Goal: Task Accomplishment & Management: Complete application form

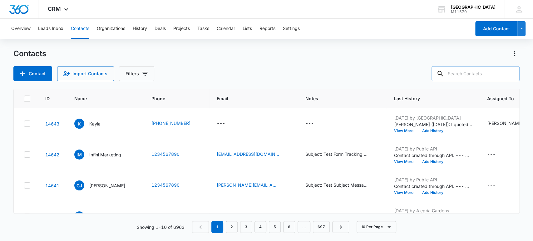
click at [464, 74] on input "text" at bounding box center [476, 73] width 88 height 15
click at [216, 62] on div "Contacts Contact Import Contacts Filters [PHONE_NUMBER]" at bounding box center [266, 65] width 507 height 32
drag, startPoint x: 509, startPoint y: 25, endPoint x: 514, endPoint y: 32, distance: 8.8
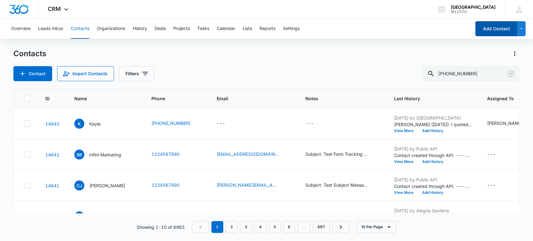
click at [514, 32] on button "Add Contact" at bounding box center [497, 28] width 42 height 15
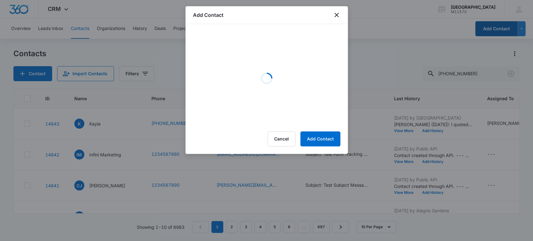
click at [471, 72] on div at bounding box center [266, 120] width 533 height 241
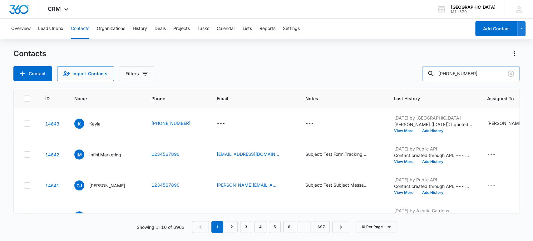
click at [467, 73] on input "[PHONE_NUMBER]" at bounding box center [470, 73] width 97 height 15
type input "[PHONE_NUMBER]"
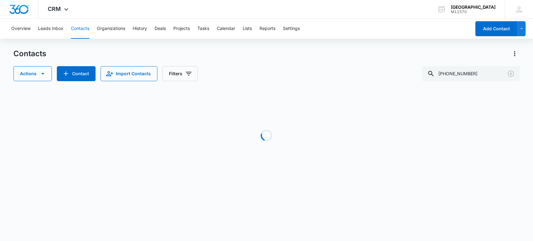
drag, startPoint x: 132, startPoint y: 227, endPoint x: 103, endPoint y: 111, distance: 119.3
click at [112, 117] on body "CRM Apps Reputation Websites Forms CRM Email Social Shop Payments POS Content A…" at bounding box center [266, 120] width 533 height 241
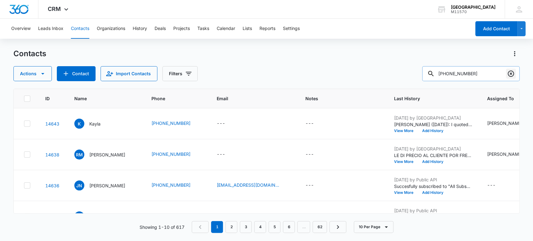
click at [512, 71] on icon "Clear" at bounding box center [511, 74] width 6 height 6
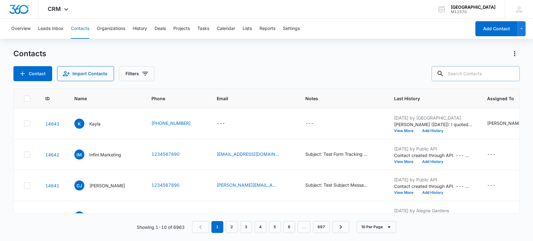
click at [282, 62] on div "Contacts Contact Import Contacts Filters" at bounding box center [266, 65] width 507 height 32
click at [473, 74] on input "text" at bounding box center [476, 73] width 88 height 15
type input "[PHONE_NUMBER]"
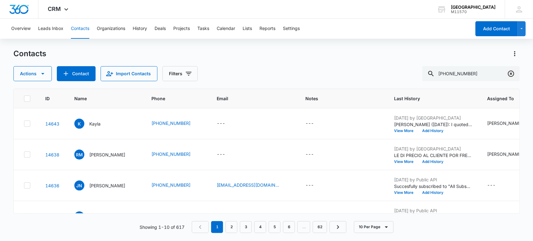
click at [511, 72] on icon "Clear" at bounding box center [510, 73] width 7 height 7
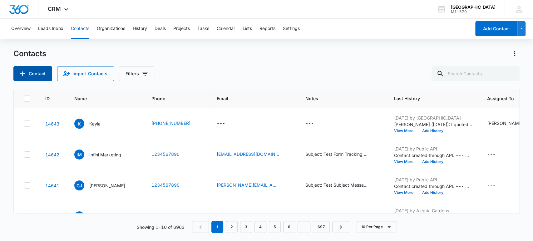
click at [38, 73] on button "Contact" at bounding box center [32, 73] width 39 height 15
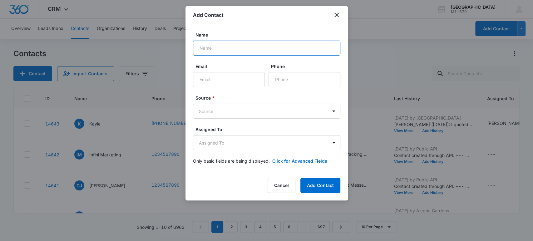
click at [207, 46] on input "Name" at bounding box center [266, 48] width 147 height 15
type input "[PERSON_NAME]"
click at [280, 78] on input "Phone" at bounding box center [305, 79] width 72 height 15
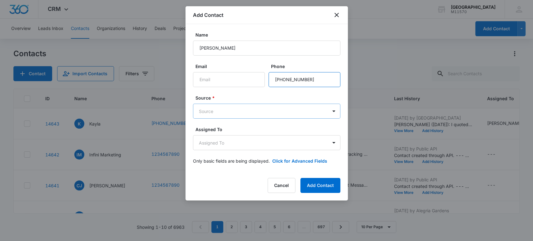
type input "[PHONE_NUMBER]"
click at [243, 117] on body "CRM Apps Reputation Websites Forms CRM Email Social Shop Payments POS Content A…" at bounding box center [266, 120] width 533 height 241
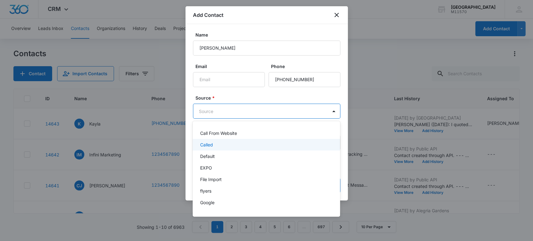
click at [209, 147] on p "Called" at bounding box center [206, 145] width 13 height 7
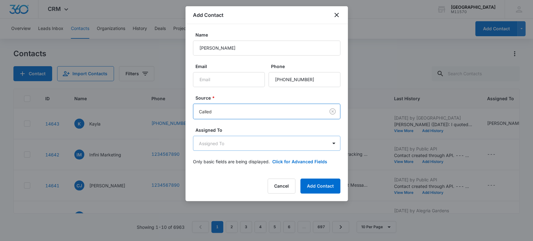
click at [209, 147] on body "CRM Apps Reputation Websites Forms CRM Email Social Shop Payments POS Content A…" at bounding box center [266, 120] width 533 height 241
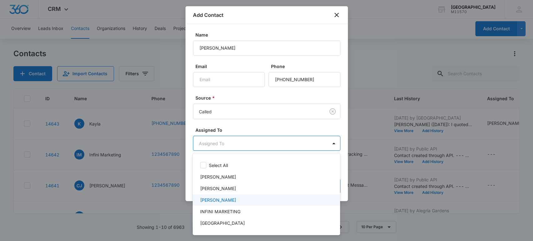
drag, startPoint x: 213, startPoint y: 199, endPoint x: 217, endPoint y: 160, distance: 39.2
click at [213, 197] on p "[PERSON_NAME]" at bounding box center [218, 200] width 36 height 7
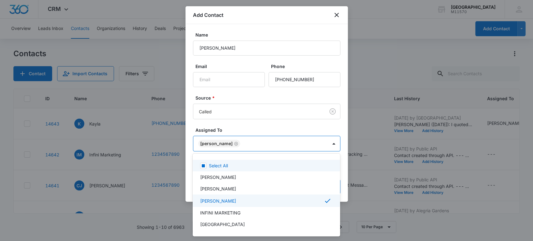
drag, startPoint x: 218, startPoint y: 146, endPoint x: 226, endPoint y: 147, distance: 8.0
click at [218, 145] on div at bounding box center [266, 120] width 533 height 241
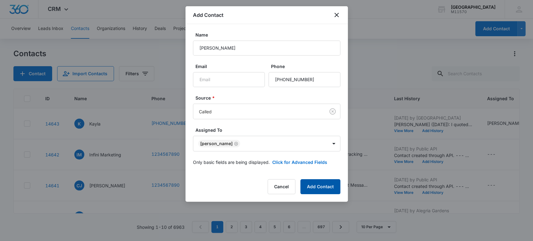
click at [317, 187] on button "Add Contact" at bounding box center [321, 186] width 40 height 15
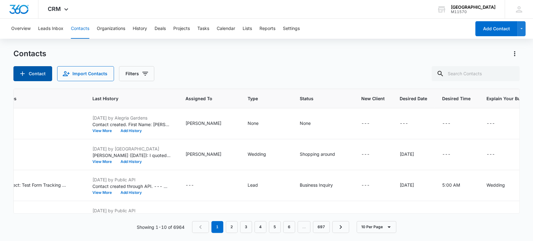
scroll to position [0, 389]
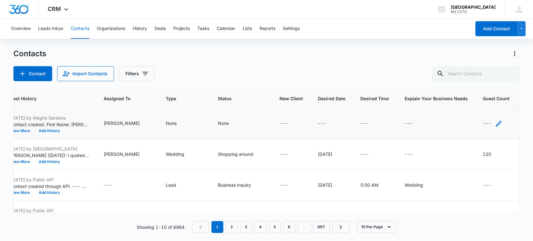
click at [489, 121] on div "---" at bounding box center [493, 123] width 20 height 7
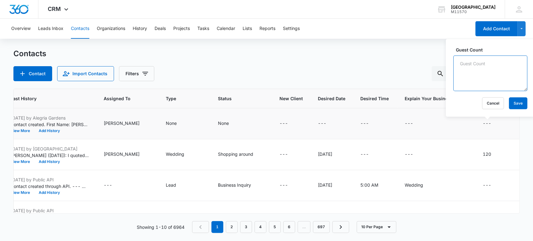
click at [474, 79] on textarea "Guest Count" at bounding box center [491, 74] width 74 height 36
type textarea "100"
click at [517, 108] on button "Save" at bounding box center [518, 103] width 18 height 12
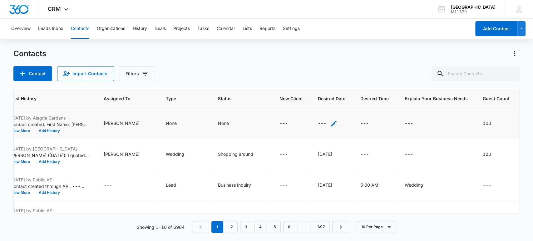
click at [330, 123] on icon "Desired Date - - Select to Edit Field" at bounding box center [333, 123] width 7 height 7
click at [284, 79] on input "Desired Date" at bounding box center [318, 83] width 79 height 15
type input "[DATE]"
click at [347, 101] on button "Save" at bounding box center [348, 103] width 18 height 12
click at [181, 123] on icon "Type - None - Select to Edit Field" at bounding box center [184, 123] width 7 height 7
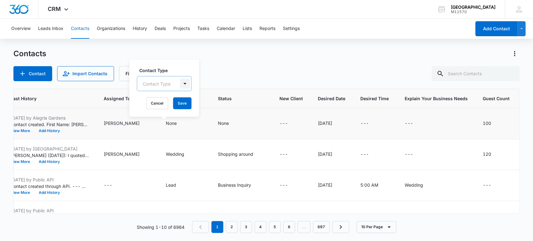
click at [182, 83] on div at bounding box center [185, 84] width 10 height 10
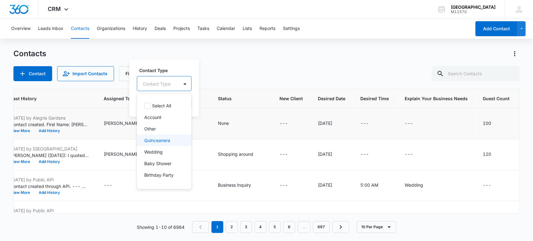
click at [158, 139] on p "Quinceanera" at bounding box center [157, 140] width 26 height 7
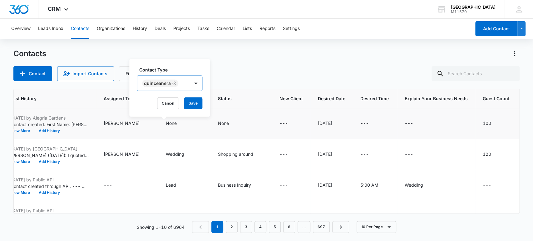
click at [161, 85] on div "Quinceanera" at bounding box center [157, 83] width 27 height 4
click at [191, 108] on button "Save" at bounding box center [193, 103] width 18 height 12
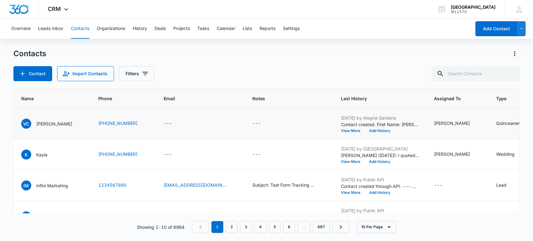
scroll to position [0, 0]
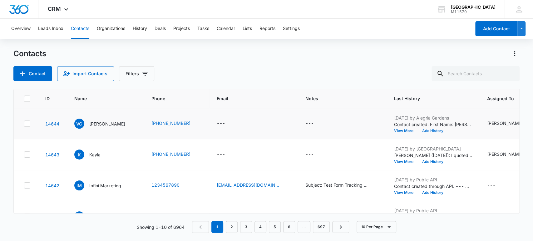
click at [434, 130] on button "Add History" at bounding box center [433, 131] width 30 height 4
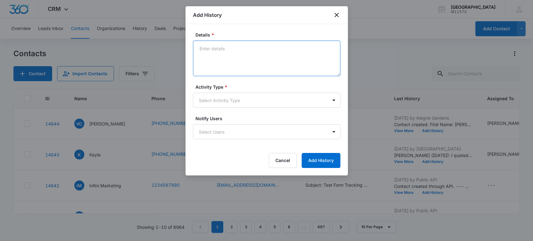
click at [223, 47] on textarea "Details *" at bounding box center [266, 59] width 147 height 36
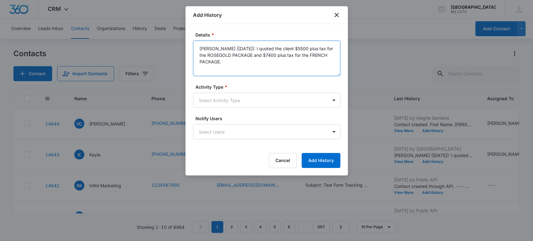
click at [260, 55] on textarea "[PERSON_NAME] ([DATE]): I quoted the client $5500 plus tax for the ROSEGOLD PAC…" at bounding box center [266, 59] width 147 height 36
click at [287, 50] on textarea "[PERSON_NAME] ([DATE]): I quoted the client $5500 plus tax for the ROSEGOLD PAC…" at bounding box center [266, 59] width 147 height 36
click at [259, 54] on textarea "[PERSON_NAME] ([DATE]): I quoted the client $5,500 plus tax for the ROSEGOLD PA…" at bounding box center [266, 59] width 147 height 36
click at [225, 63] on textarea "[PERSON_NAME] ([DATE]): I quoted the client $5,500 plus tax for the ROSEGOLD PA…" at bounding box center [266, 59] width 147 height 36
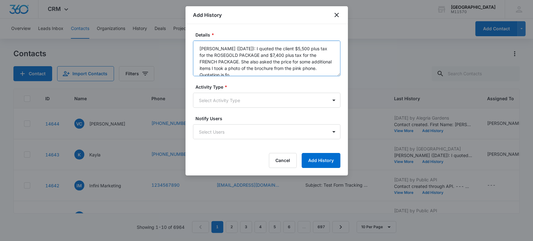
scroll to position [2, 0]
type textarea "[PERSON_NAME] ([DATE]): I quoted the client $5,500 plus tax for the ROSEGOLD PA…"
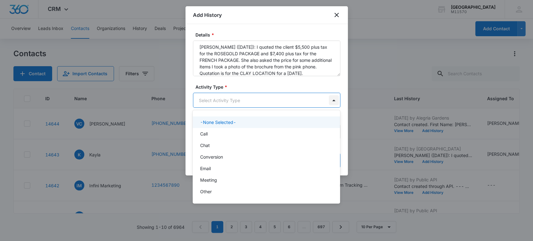
click at [334, 102] on body "CRM Apps Reputation Websites Forms CRM Email Social Shop Payments POS Content A…" at bounding box center [266, 120] width 533 height 241
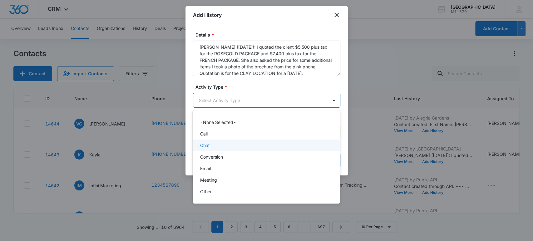
click at [213, 149] on div "Chat" at bounding box center [266, 146] width 147 height 12
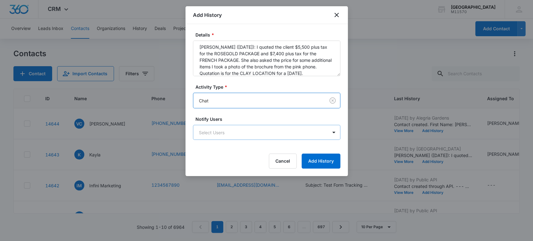
click at [220, 134] on body "CRM Apps Reputation Websites Forms CRM Email Social Shop Payments POS Content A…" at bounding box center [266, 120] width 533 height 241
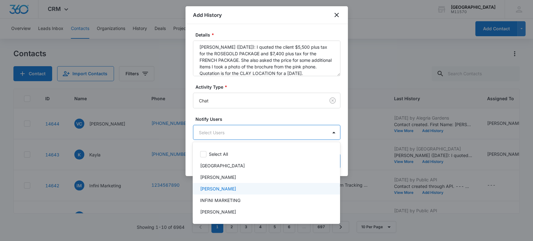
click at [217, 187] on p "[PERSON_NAME]" at bounding box center [218, 189] width 36 height 7
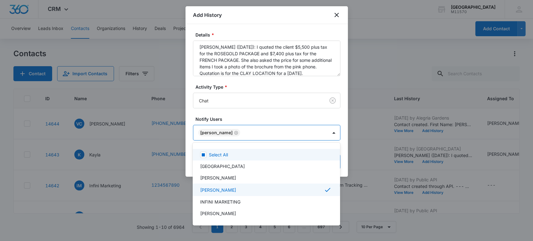
click at [215, 131] on div at bounding box center [266, 120] width 533 height 241
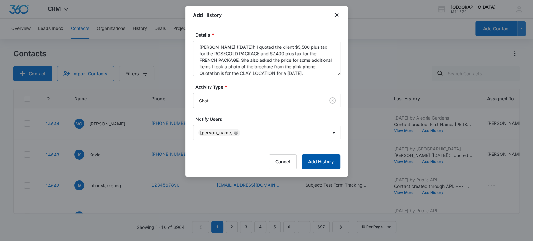
click at [329, 158] on button "Add History" at bounding box center [321, 161] width 39 height 15
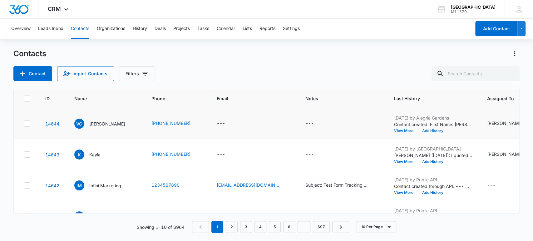
click at [434, 130] on button "Add History" at bounding box center [433, 131] width 30 height 4
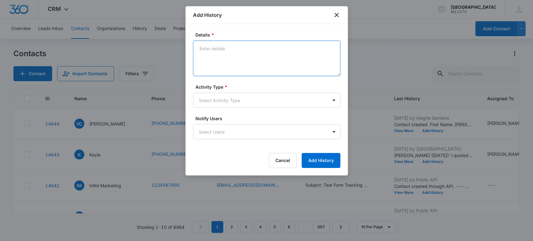
click at [210, 53] on textarea "Details *" at bounding box center [266, 59] width 147 height 36
type textarea "[PERSON_NAME] ([DATE]): I quoted the"
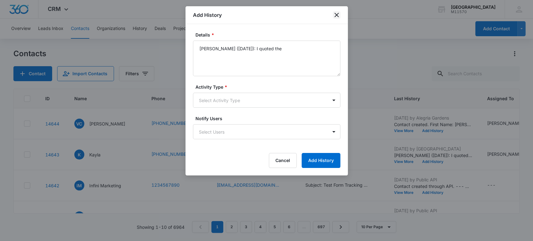
click at [338, 15] on icon "close" at bounding box center [336, 14] width 7 height 7
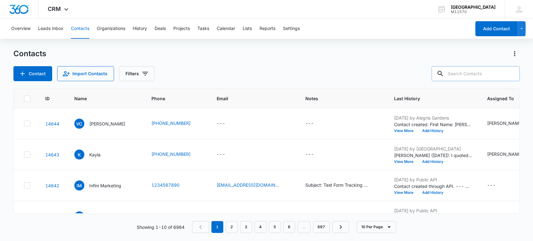
click at [458, 72] on input "text" at bounding box center [476, 73] width 88 height 15
type input "[PHONE_NUMBER]"
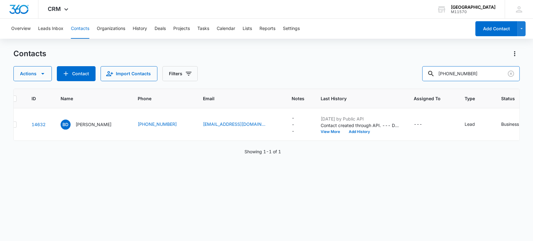
scroll to position [0, 0]
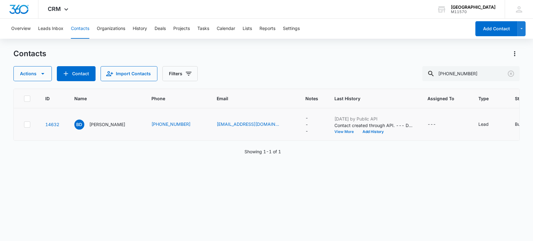
click at [335, 130] on button "View More" at bounding box center [347, 132] width 24 height 4
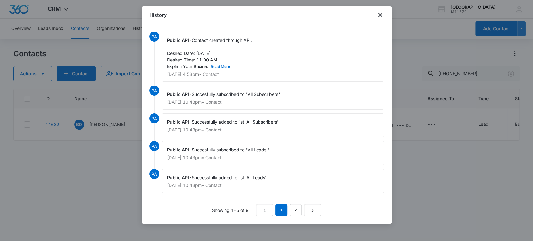
click at [221, 64] on span "Contact created through API. --- Desired Date: [DATE] Desired Time: 11:00 AM Ex…" at bounding box center [209, 53] width 85 height 32
click at [221, 65] on button "Read More" at bounding box center [220, 67] width 19 height 4
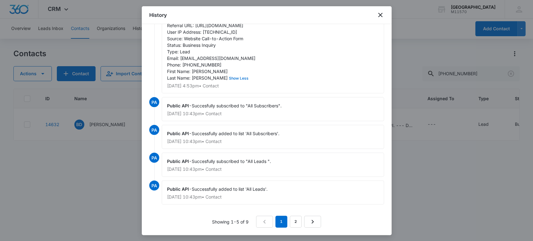
scroll to position [73, 0]
click at [382, 12] on icon "close" at bounding box center [380, 14] width 7 height 7
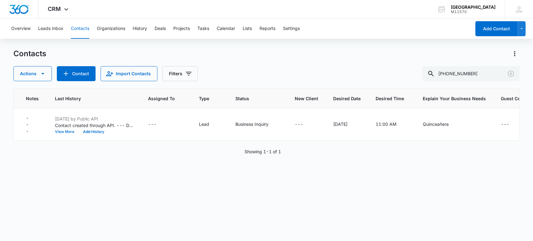
scroll to position [0, 291]
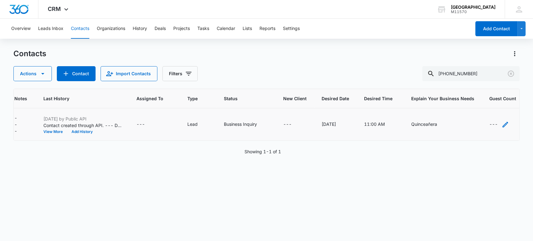
click at [503, 125] on icon "Guest Count - - Select to Edit Field" at bounding box center [506, 125] width 6 height 6
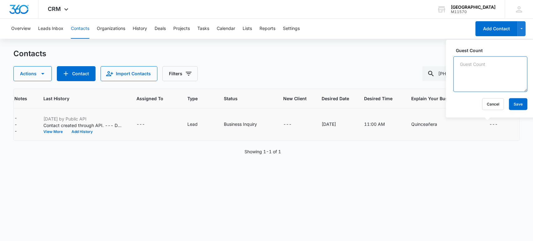
click at [462, 71] on textarea "Guest Count" at bounding box center [491, 74] width 74 height 36
type textarea "200-250"
click at [519, 103] on button "Save" at bounding box center [518, 104] width 18 height 12
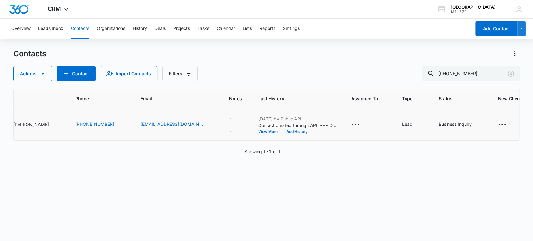
scroll to position [0, 0]
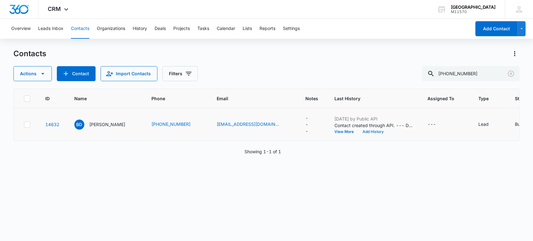
click at [358, 132] on button "Add History" at bounding box center [373, 132] width 30 height 4
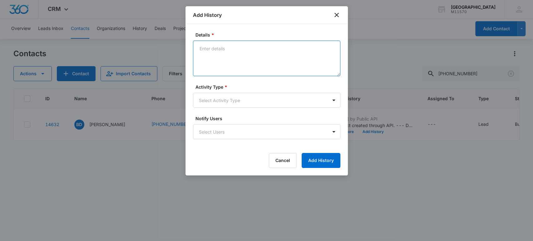
click at [207, 50] on textarea "Details *" at bounding box center [266, 59] width 147 height 36
click at [267, 48] on textarea "[PERSON_NAME] ([DATE]): I quoted $5000 plus tax" at bounding box center [266, 59] width 147 height 36
click at [262, 47] on textarea "[PERSON_NAME] ([DATE]): I quoted $5,000 plus tax" at bounding box center [266, 59] width 147 height 36
click at [300, 49] on textarea "[PERSON_NAME] ([DATE]): I quoted $5,000 plus tax" at bounding box center [266, 59] width 147 height 36
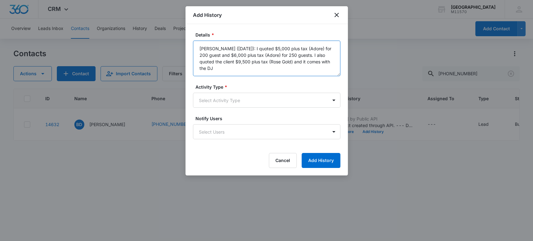
click at [324, 62] on textarea "[PERSON_NAME] ([DATE]): I quoted $5,000 plus tax (Adore) for 200 guest and $6,0…" at bounding box center [266, 59] width 147 height 36
click at [323, 61] on textarea "[PERSON_NAME] ([DATE]): I quoted $5,000 plus tax (Adore) for 200 guest and $6,0…" at bounding box center [266, 59] width 147 height 36
click at [324, 63] on textarea "[PERSON_NAME] ([DATE]): I quoted $5,000 plus tax (Adore) for 200 guest and $6,0…" at bounding box center [266, 59] width 147 height 36
click at [209, 70] on textarea "[PERSON_NAME] ([DATE]): I quoted $5,000 plus tax (Adore) for 200 guest and $6,0…" at bounding box center [266, 59] width 147 height 36
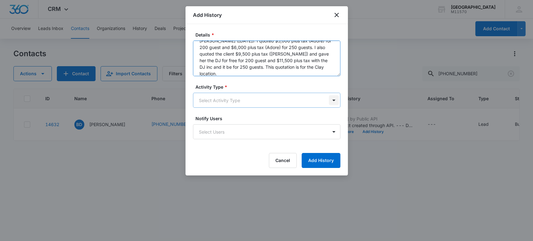
type textarea "[PERSON_NAME] ([DATE]): I quoted $5,000 plus tax (Adore) for 200 guest and $6,0…"
click at [335, 100] on body "CRM Apps Reputation Websites Forms CRM Email Social Shop Payments POS Content A…" at bounding box center [266, 120] width 533 height 241
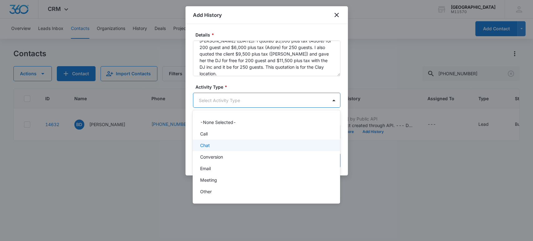
click at [210, 149] on div "Chat" at bounding box center [266, 146] width 147 height 12
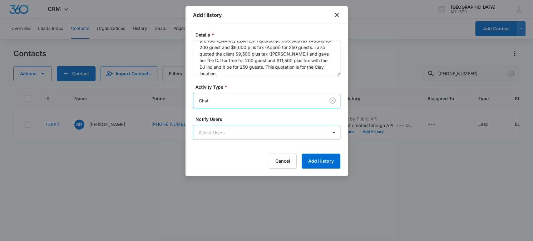
click at [208, 132] on body "CRM Apps Reputation Websites Forms CRM Email Social Shop Payments POS Content A…" at bounding box center [266, 120] width 533 height 241
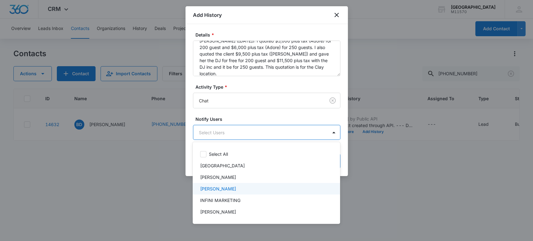
click at [220, 187] on p "[PERSON_NAME]" at bounding box center [218, 189] width 36 height 7
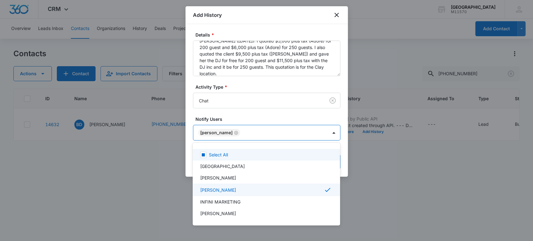
drag, startPoint x: 213, startPoint y: 132, endPoint x: 222, endPoint y: 135, distance: 9.7
click at [213, 132] on div at bounding box center [266, 120] width 533 height 241
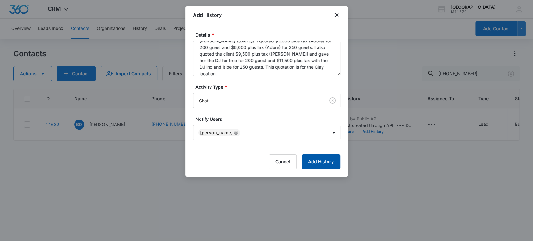
click at [322, 163] on button "Add History" at bounding box center [321, 161] width 39 height 15
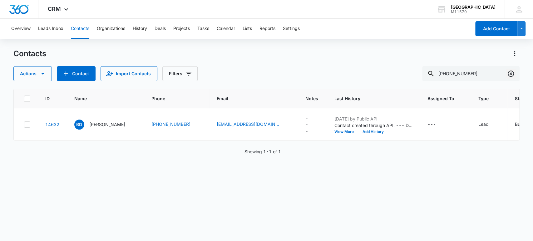
click at [510, 75] on icon "Clear" at bounding box center [510, 73] width 7 height 7
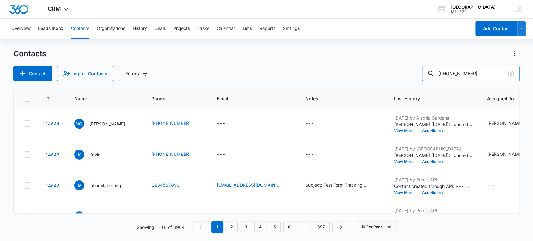
type input "[PHONE_NUMBER]"
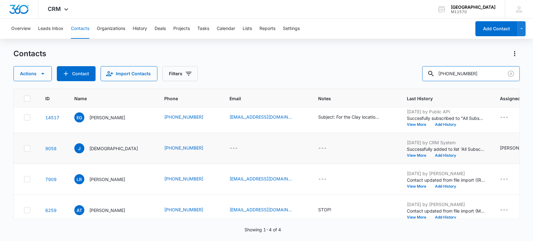
scroll to position [0, 0]
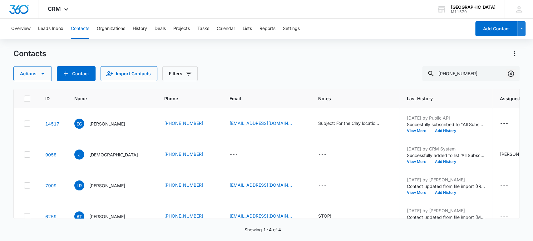
click at [512, 74] on icon "Clear" at bounding box center [510, 73] width 7 height 7
